Goal: Task Accomplishment & Management: Manage account settings

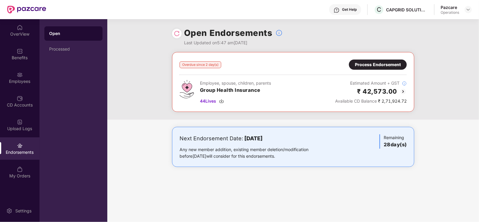
click at [381, 67] on div "Process Endorsement" at bounding box center [378, 64] width 46 height 7
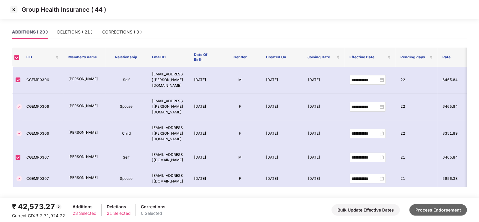
click at [454, 208] on button "Process Endorsement" at bounding box center [437, 210] width 57 height 11
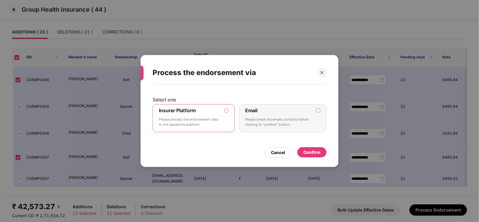
click at [309, 153] on div "Confirm" at bounding box center [311, 152] width 17 height 7
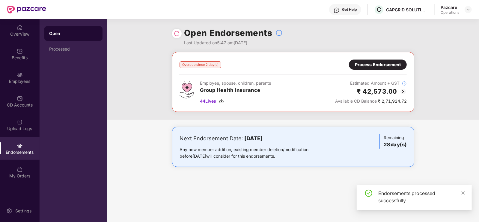
click at [178, 34] on img at bounding box center [177, 34] width 6 height 6
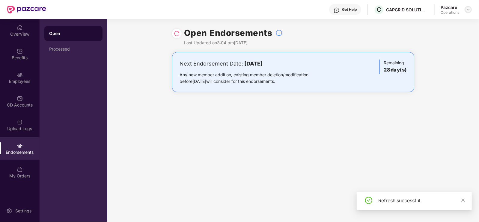
click at [469, 8] on img at bounding box center [467, 9] width 5 height 5
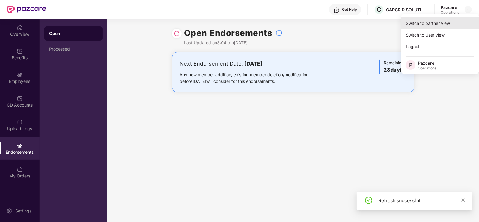
click at [452, 20] on div "Switch to partner view" at bounding box center [440, 23] width 78 height 12
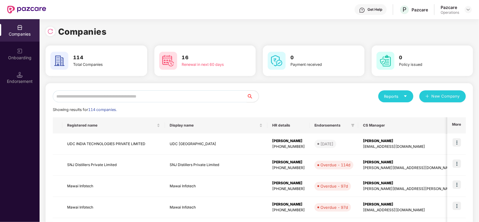
click at [123, 97] on input "text" at bounding box center [150, 96] width 194 height 12
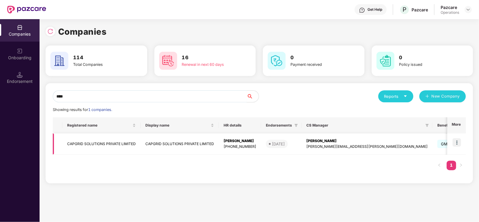
type input "****"
click at [105, 140] on td "CAPGRID SOLUTIONS PRIVATE LIMITED" at bounding box center [101, 144] width 78 height 21
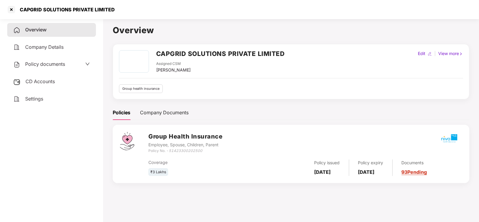
click at [22, 80] on div "CD Accounts" at bounding box center [51, 82] width 89 height 14
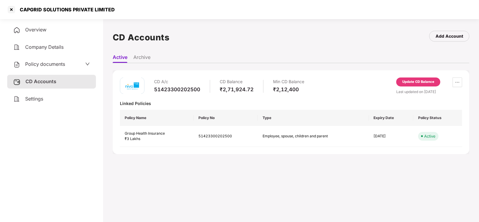
click at [424, 81] on div "Update CD Balance" at bounding box center [418, 81] width 32 height 5
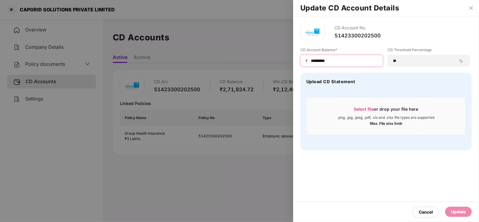
click at [347, 59] on input "*********" at bounding box center [344, 61] width 68 height 6
type input "******"
click at [456, 211] on div "Update" at bounding box center [458, 212] width 15 height 7
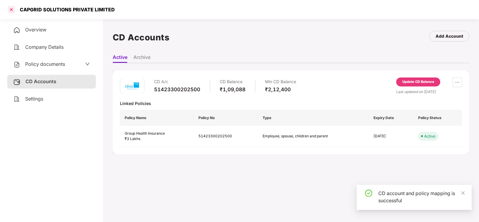
click at [10, 9] on div at bounding box center [12, 10] width 10 height 10
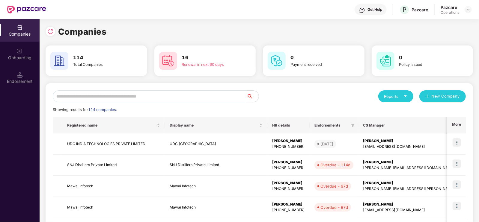
click at [124, 93] on input "text" at bounding box center [150, 96] width 194 height 12
paste input "**********"
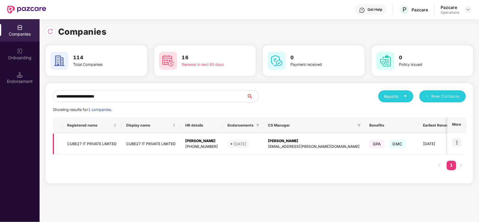
type input "**********"
click at [461, 140] on img at bounding box center [456, 142] width 8 height 8
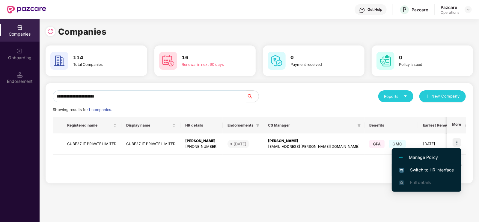
click at [422, 171] on span "Switch to HR interface" at bounding box center [426, 170] width 55 height 7
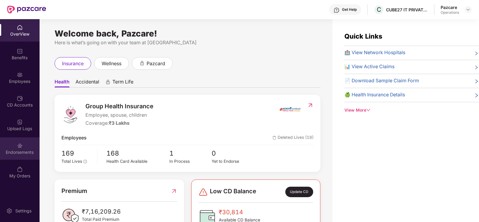
click at [23, 151] on div "Endorsements" at bounding box center [20, 152] width 40 height 6
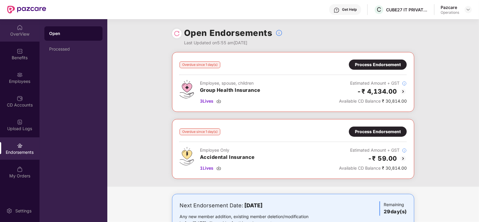
click at [25, 34] on div "OverView" at bounding box center [20, 34] width 40 height 6
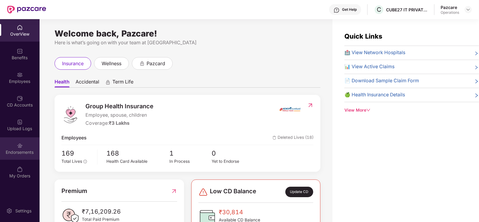
click at [22, 156] on div "Endorsements" at bounding box center [20, 148] width 40 height 22
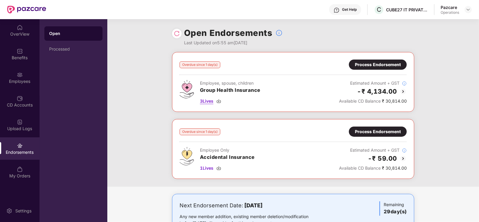
click at [205, 102] on span "3 Lives" at bounding box center [206, 101] width 13 height 7
click at [373, 66] on div "Process Endorsement" at bounding box center [378, 64] width 46 height 7
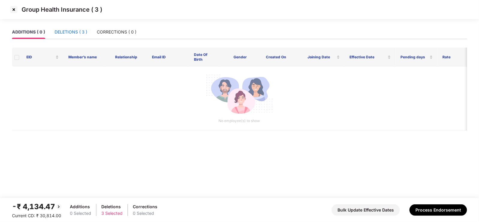
click at [79, 34] on div "DELETIONS ( 3 )" at bounding box center [71, 32] width 33 height 7
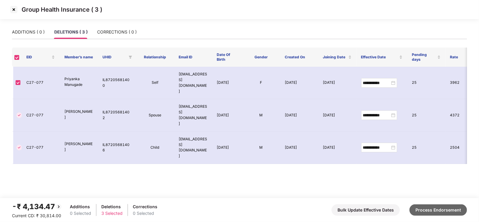
click at [454, 211] on button "Process Endorsement" at bounding box center [437, 210] width 57 height 11
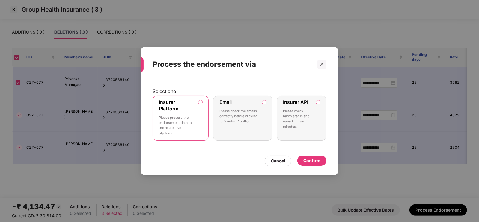
click at [298, 117] on p "Please check batch status and remark in few minutes." at bounding box center [297, 119] width 28 height 21
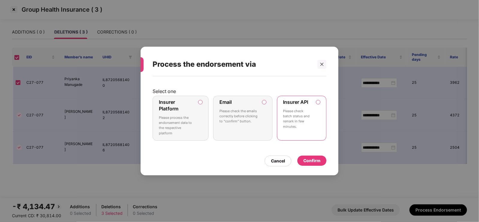
click at [314, 158] on div "Confirm" at bounding box center [311, 161] width 17 height 7
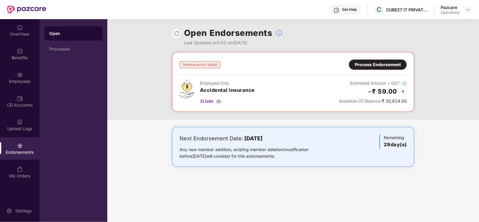
click at [391, 67] on div "Process Endorsement" at bounding box center [378, 64] width 46 height 7
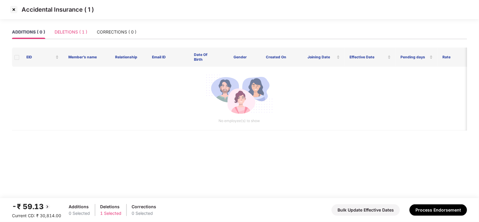
click at [61, 37] on div "DELETIONS ( 1 )" at bounding box center [71, 32] width 33 height 14
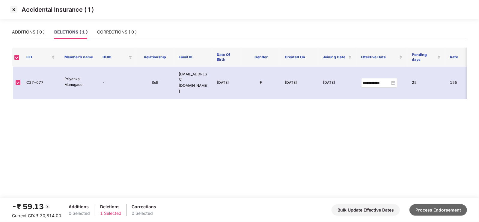
click at [445, 210] on button "Process Endorsement" at bounding box center [437, 210] width 57 height 11
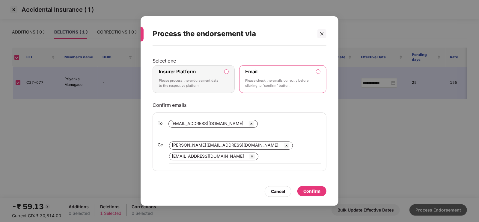
click at [445, 210] on div "Process the endorsement via Select one Insurer Platform Please process the endo…" at bounding box center [239, 111] width 479 height 222
click at [206, 75] on div "Insurer Platform Please process the endorsement data to the respective platform" at bounding box center [189, 80] width 61 height 22
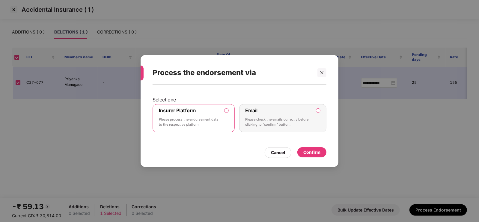
click at [221, 125] on label "Insurer Platform Please process the endorsement data to the respective platform" at bounding box center [193, 118] width 82 height 28
click at [312, 152] on div "Confirm" at bounding box center [311, 152] width 17 height 7
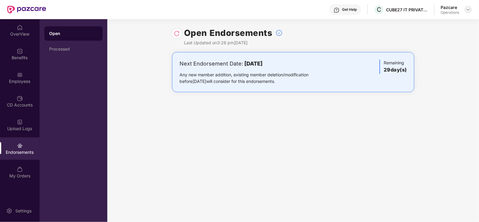
click at [469, 11] on img at bounding box center [467, 9] width 5 height 5
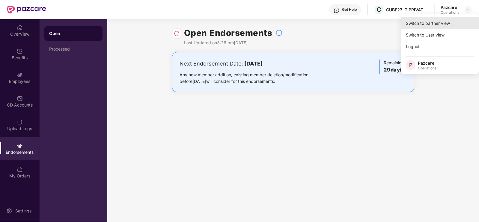
click at [437, 26] on div "Switch to partner view" at bounding box center [440, 23] width 78 height 12
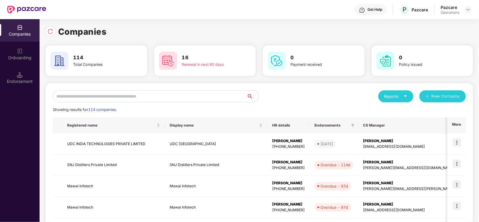
click at [163, 99] on input "text" at bounding box center [150, 96] width 194 height 12
paste input "**********"
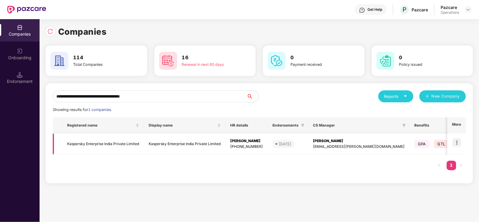
type input "**********"
click at [458, 141] on img at bounding box center [456, 142] width 8 height 8
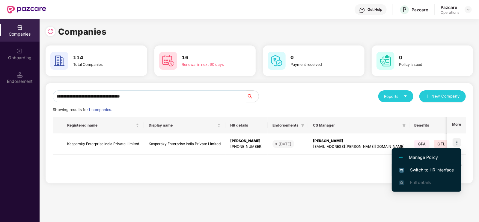
click at [431, 170] on span "Switch to HR interface" at bounding box center [426, 170] width 55 height 7
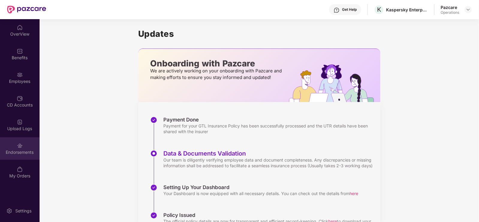
click at [20, 147] on img at bounding box center [20, 146] width 6 height 6
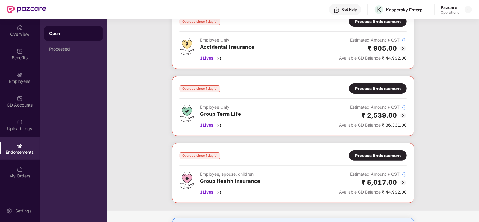
scroll to position [44, 0]
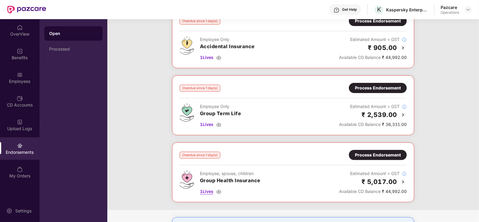
click at [206, 189] on span "1 Lives" at bounding box center [206, 191] width 13 height 7
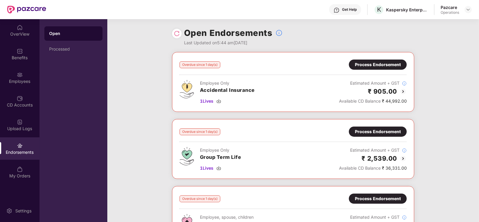
scroll to position [90, 0]
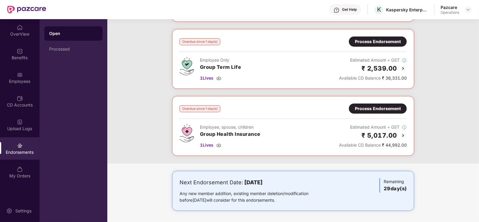
click at [366, 111] on div "Process Endorsement" at bounding box center [378, 109] width 58 height 10
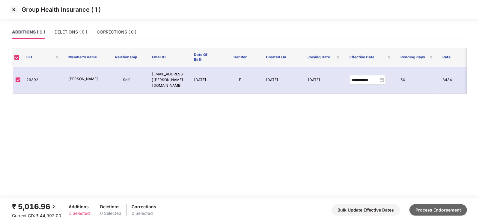
click at [435, 208] on button "Process Endorsement" at bounding box center [437, 210] width 57 height 11
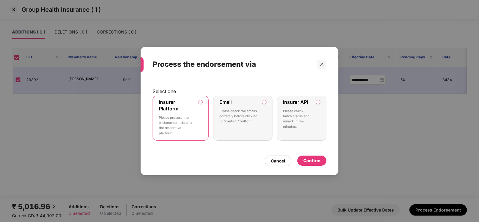
click at [313, 110] on label "Insurer API Please check batch status and remark in few minutes." at bounding box center [301, 118] width 49 height 45
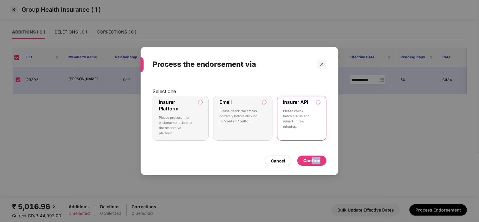
drag, startPoint x: 311, startPoint y: 162, endPoint x: 314, endPoint y: 180, distance: 18.1
click at [314, 180] on div "Process the endorsement via Select one Insurer Platform Please process the endo…" at bounding box center [239, 111] width 479 height 222
click at [312, 180] on div "Process the endorsement via Select one Insurer Platform Please process the endo…" at bounding box center [239, 111] width 479 height 222
click at [309, 158] on div "Confirm" at bounding box center [311, 161] width 17 height 7
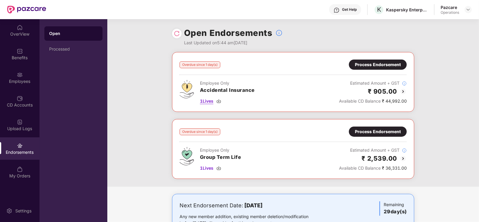
click at [203, 101] on span "1 Lives" at bounding box center [206, 101] width 13 height 7
click at [380, 63] on div "Process Endorsement" at bounding box center [378, 64] width 46 height 7
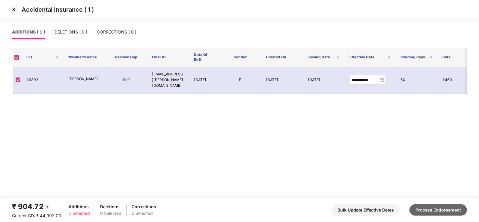
click at [443, 209] on button "Process Endorsement" at bounding box center [437, 210] width 57 height 11
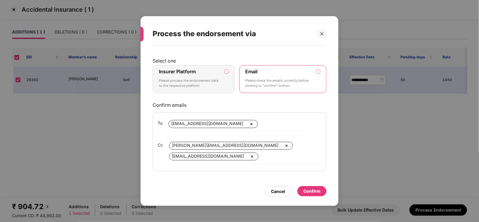
click at [215, 79] on p "Please process the endorsement data to the respective platform" at bounding box center [189, 83] width 61 height 10
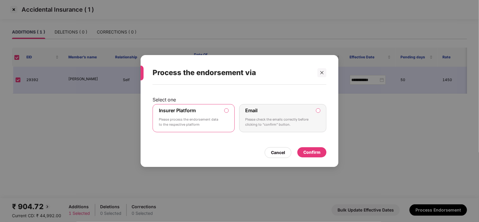
click at [310, 151] on div "Confirm" at bounding box center [311, 152] width 17 height 7
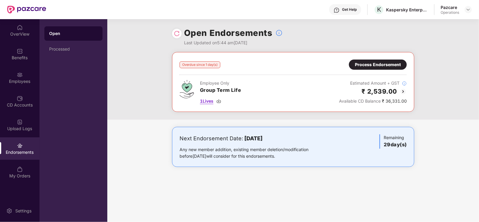
click at [213, 98] on span "1 Lives" at bounding box center [206, 101] width 13 height 7
click at [464, 6] on div at bounding box center [467, 9] width 7 height 7
click at [466, 10] on img at bounding box center [467, 9] width 5 height 5
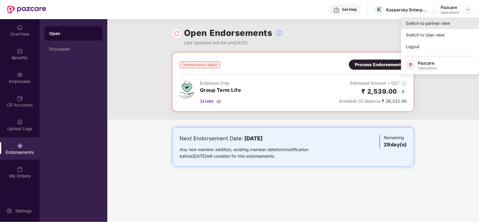
click at [448, 21] on div "Switch to partner view" at bounding box center [440, 23] width 78 height 12
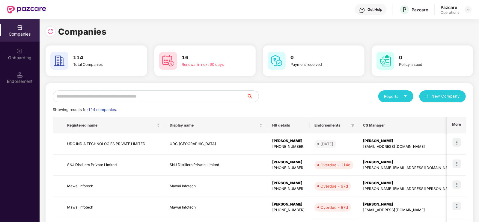
click at [214, 91] on input "text" at bounding box center [150, 96] width 194 height 12
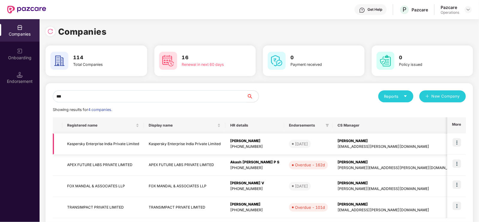
type input "***"
click at [187, 140] on td "Kaspersky Enterprise India Private Limited" at bounding box center [184, 144] width 81 height 21
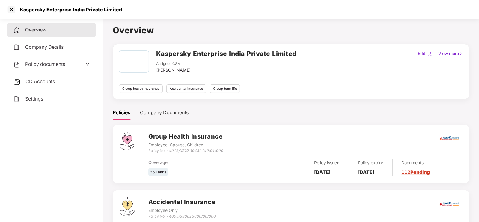
click at [42, 79] on span "CD Accounts" at bounding box center [39, 81] width 29 height 6
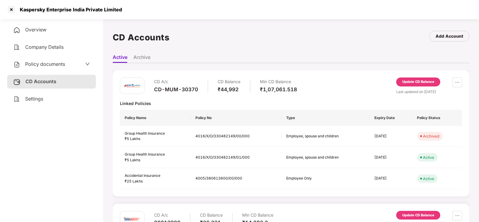
scroll to position [71, 0]
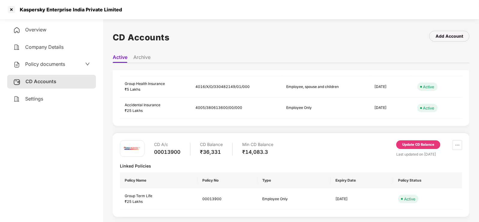
click at [409, 146] on div "Update CD Balance" at bounding box center [418, 144] width 32 height 5
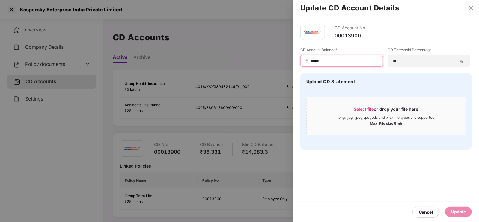
drag, startPoint x: 334, startPoint y: 59, endPoint x: 301, endPoint y: 59, distance: 32.3
click at [301, 59] on div "₹ *****" at bounding box center [341, 61] width 83 height 12
type input "***"
click at [455, 210] on div "Update" at bounding box center [458, 212] width 15 height 7
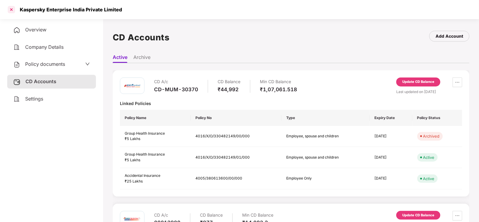
click at [12, 7] on div at bounding box center [12, 10] width 10 height 10
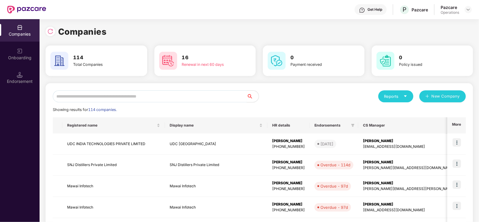
click at [91, 93] on input "text" at bounding box center [150, 96] width 194 height 12
paste input "**********"
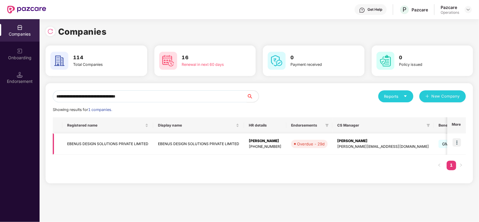
type input "**********"
click at [97, 145] on td "EBENUS DESIGN SOLUTIONS PRIVATE LIMITED" at bounding box center [107, 144] width 91 height 21
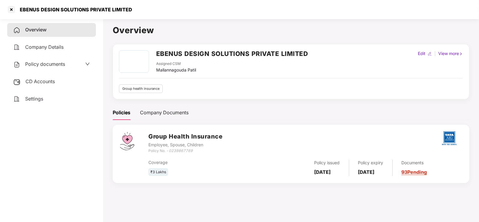
click at [56, 84] on div "CD Accounts" at bounding box center [51, 82] width 89 height 14
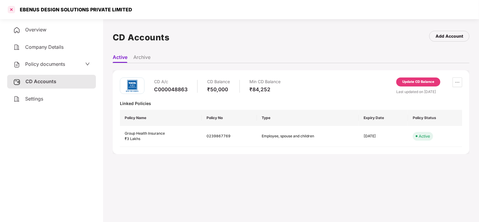
click at [13, 11] on div at bounding box center [12, 10] width 10 height 10
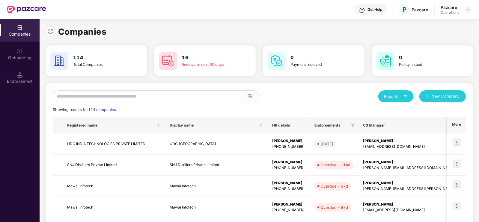
click at [98, 97] on input "text" at bounding box center [150, 96] width 194 height 12
paste input "**********"
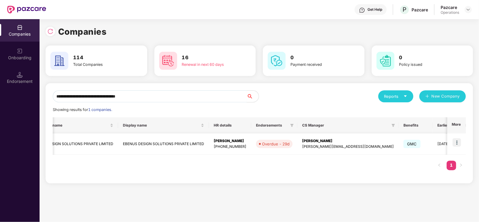
scroll to position [0, 37]
type input "**********"
click at [457, 145] on img at bounding box center [456, 142] width 8 height 8
click at [355, 170] on div "Registered name Display name HR details Endorsements CS Manager Benefits Earlie…" at bounding box center [259, 146] width 413 height 59
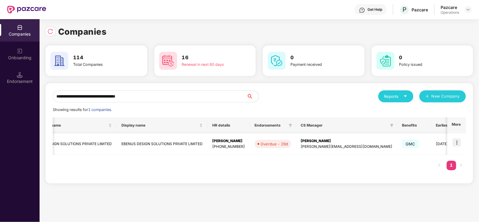
click at [458, 141] on img at bounding box center [456, 142] width 8 height 8
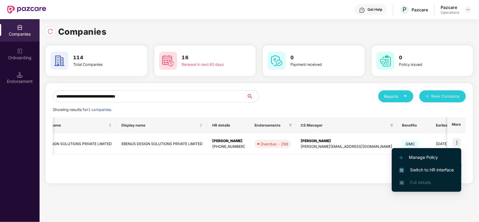
click at [418, 172] on span "Switch to HR interface" at bounding box center [426, 170] width 55 height 7
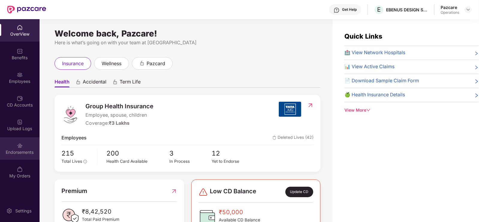
click at [20, 148] on img at bounding box center [20, 146] width 6 height 6
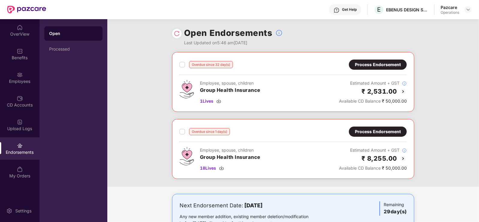
scroll to position [23, 0]
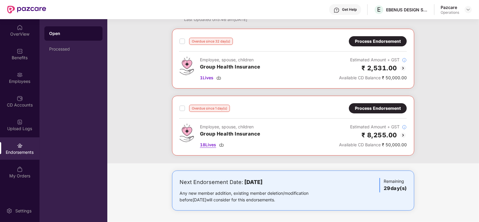
click at [211, 144] on span "18 Lives" at bounding box center [208, 145] width 16 height 7
click at [203, 76] on span "1 Lives" at bounding box center [206, 78] width 13 height 7
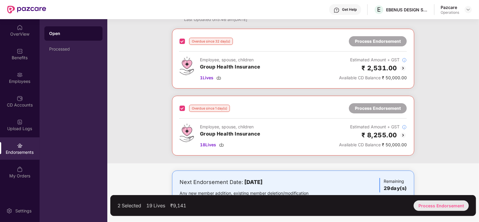
click at [437, 204] on div "Process Endorsement" at bounding box center [440, 206] width 55 height 10
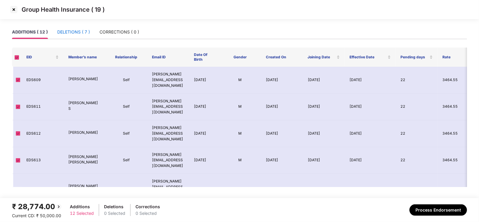
click at [86, 32] on div "DELETIONS ( 7 )" at bounding box center [73, 32] width 33 height 7
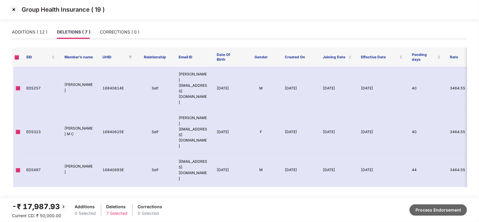
click at [437, 211] on button "Process Endorsement" at bounding box center [437, 210] width 57 height 11
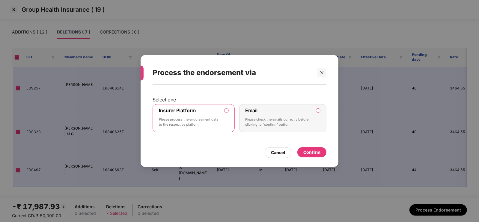
click at [311, 151] on div "Confirm" at bounding box center [311, 152] width 17 height 7
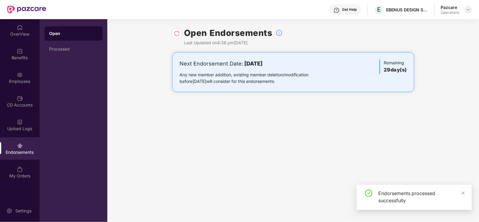
click at [470, 9] on img at bounding box center [467, 9] width 5 height 5
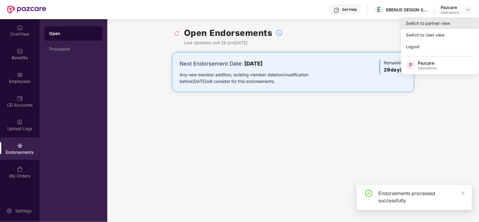
click at [444, 20] on div "Switch to partner view" at bounding box center [440, 23] width 78 height 12
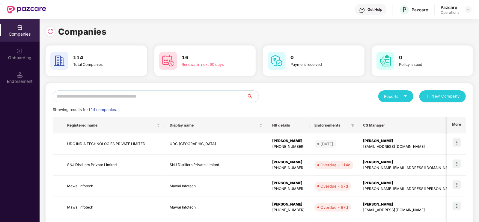
click at [200, 95] on input "text" at bounding box center [150, 96] width 194 height 12
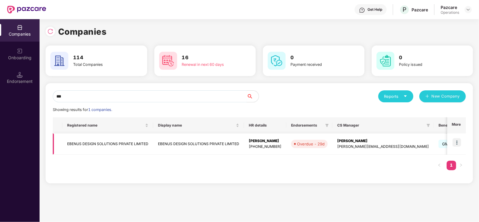
type input "***"
click at [132, 140] on td "EBENUS DESIGN SOLUTIONS PRIVATE LIMITED" at bounding box center [107, 144] width 91 height 21
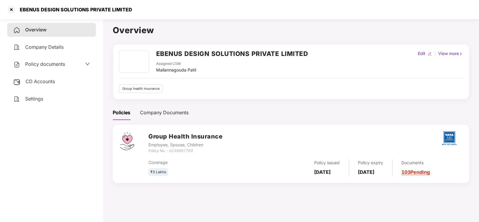
click at [42, 83] on span "CD Accounts" at bounding box center [39, 81] width 29 height 6
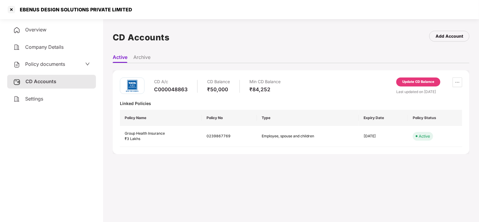
click at [429, 84] on div "Update CD Balance" at bounding box center [418, 81] width 32 height 5
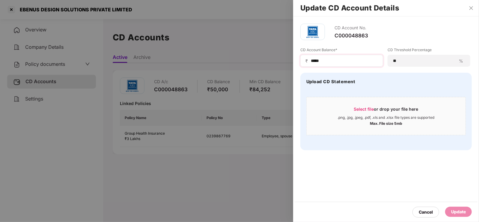
click at [344, 64] on div "₹ *****" at bounding box center [341, 61] width 83 height 12
click at [335, 58] on input "*****" at bounding box center [344, 61] width 68 height 6
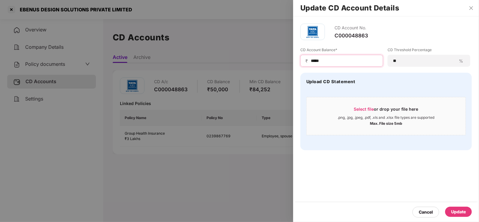
type input "*****"
click at [457, 213] on div "Update" at bounding box center [458, 212] width 15 height 7
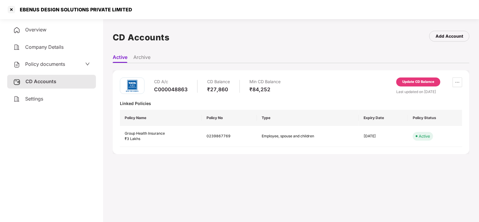
click at [221, 90] on div "₹27,860" at bounding box center [218, 89] width 23 height 7
click at [13, 10] on div at bounding box center [12, 10] width 10 height 10
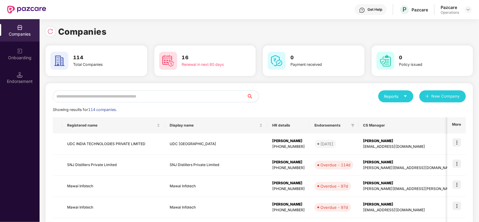
click at [133, 92] on input "text" at bounding box center [150, 96] width 194 height 12
paste input "**********"
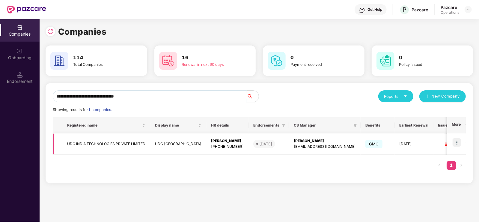
type input "**********"
click at [456, 141] on img at bounding box center [456, 142] width 8 height 8
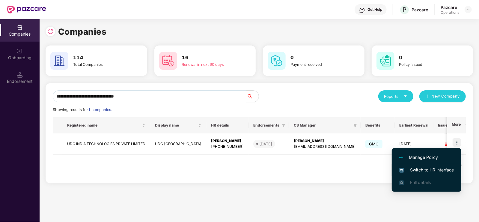
click at [429, 168] on span "Switch to HR interface" at bounding box center [426, 170] width 55 height 7
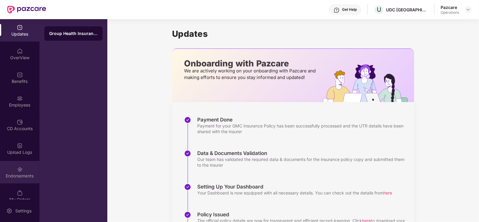
click at [22, 170] on img at bounding box center [20, 170] width 6 height 6
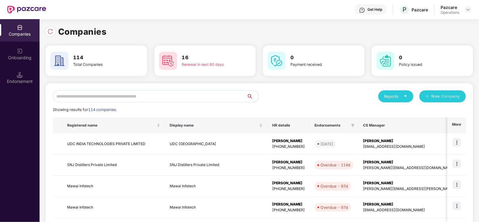
click at [89, 95] on input "text" at bounding box center [150, 96] width 194 height 12
paste input "**********"
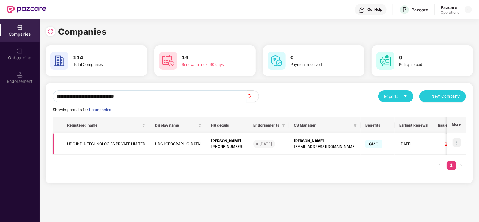
type input "**********"
click at [458, 142] on img at bounding box center [456, 142] width 8 height 8
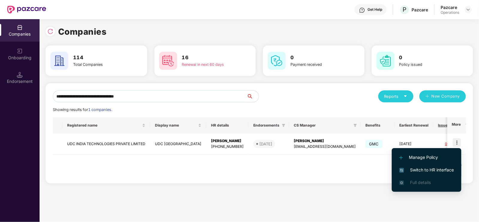
click at [432, 171] on span "Switch to HR interface" at bounding box center [426, 170] width 55 height 7
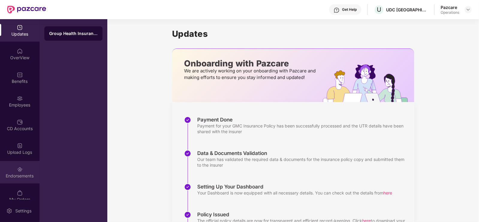
click at [19, 174] on div "Endorsements" at bounding box center [20, 176] width 40 height 6
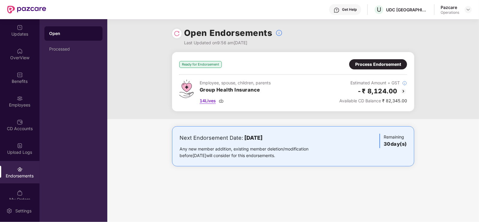
click at [207, 103] on span "14 Lives" at bounding box center [207, 101] width 16 height 7
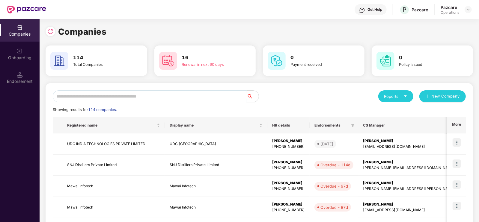
click at [100, 97] on input "text" at bounding box center [150, 96] width 194 height 12
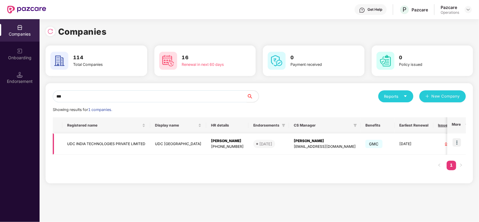
type input "***"
click at [116, 141] on td "UDC INDIA TECHNOLOGIES PRIVATE LIMITED" at bounding box center [106, 144] width 88 height 21
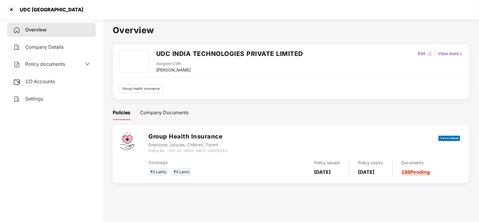
click at [448, 138] on img at bounding box center [449, 138] width 22 height 13
